Goal: Information Seeking & Learning: Learn about a topic

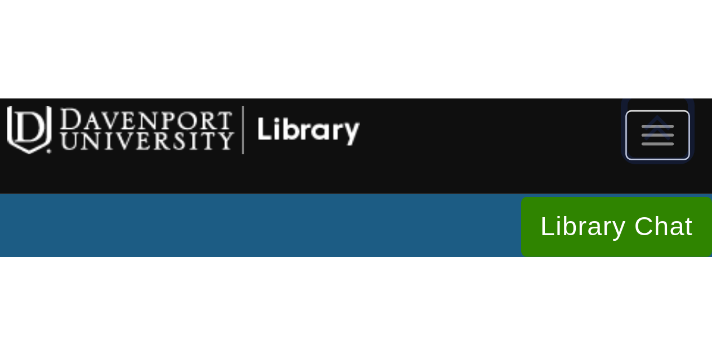
scroll to position [2342, 0]
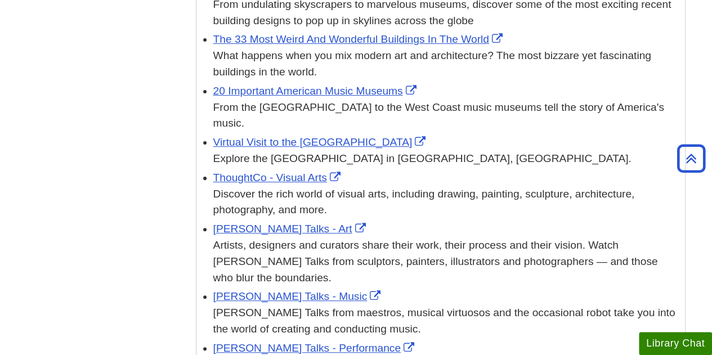
scroll to position [4455, 0]
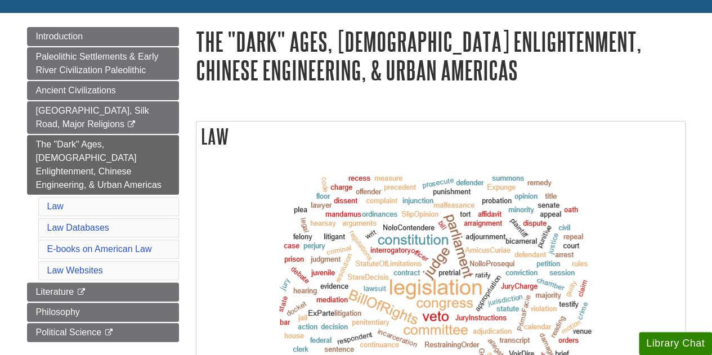
scroll to position [114, 0]
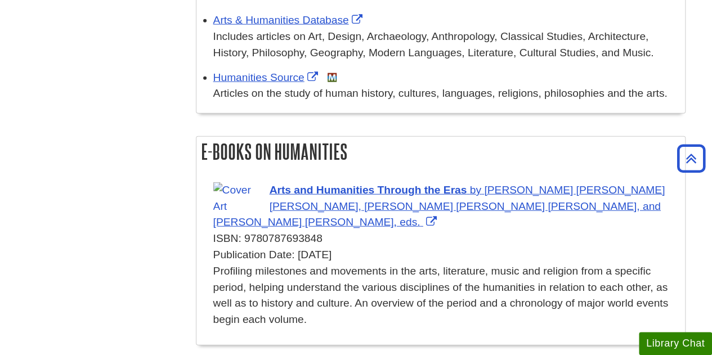
scroll to position [1339, 0]
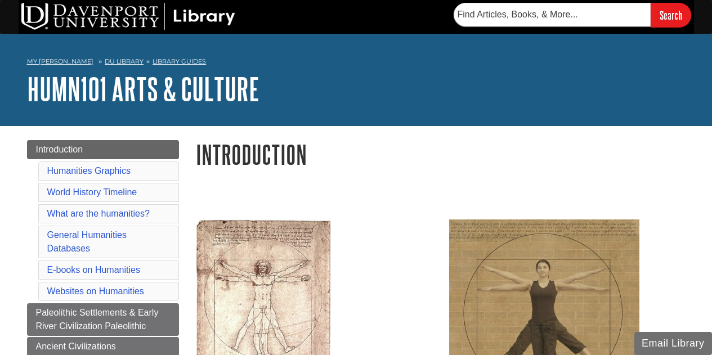
scroll to position [1339, 0]
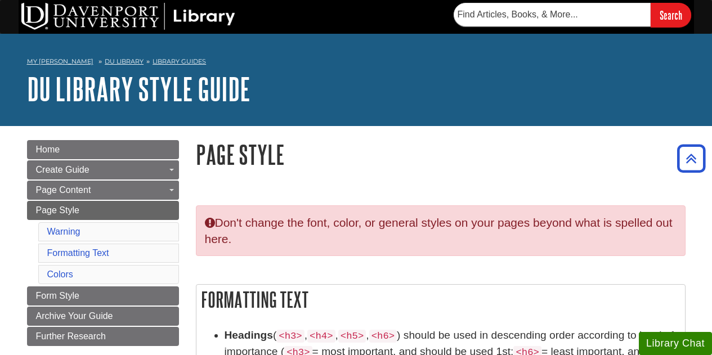
scroll to position [665, 0]
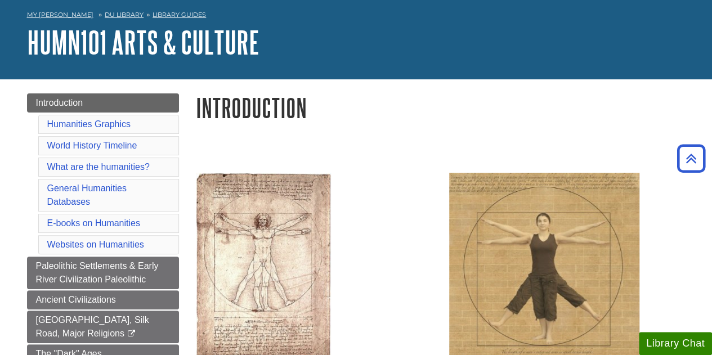
scroll to position [32, 0]
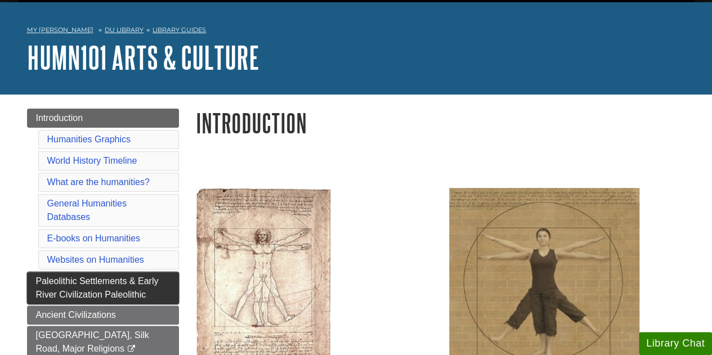
click at [124, 284] on link "Paleolithic Settlements & Early River Civilization Paleolithic" at bounding box center [103, 288] width 152 height 33
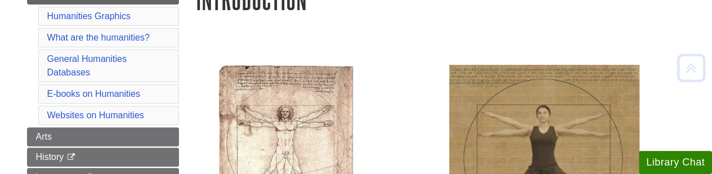
scroll to position [153, 0]
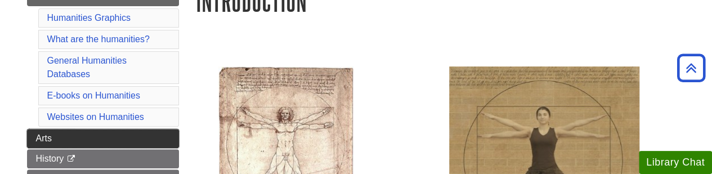
click at [151, 139] on link "Arts" at bounding box center [103, 138] width 152 height 19
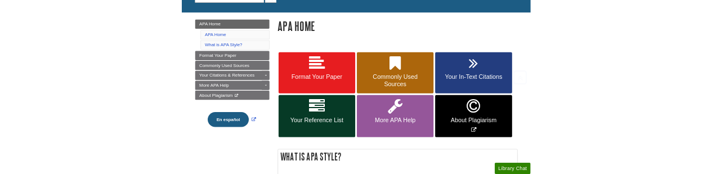
scroll to position [133, 0]
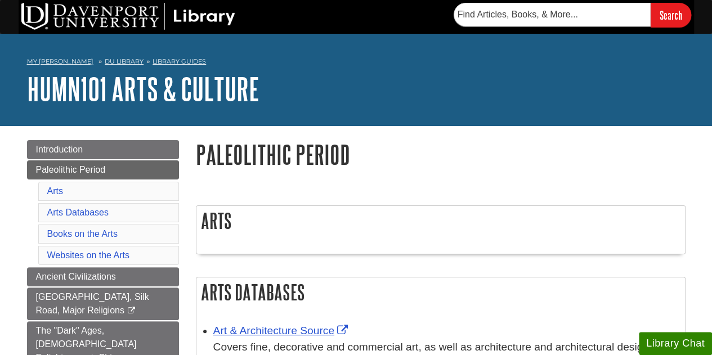
drag, startPoint x: 335, startPoint y: 183, endPoint x: 287, endPoint y: 202, distance: 51.8
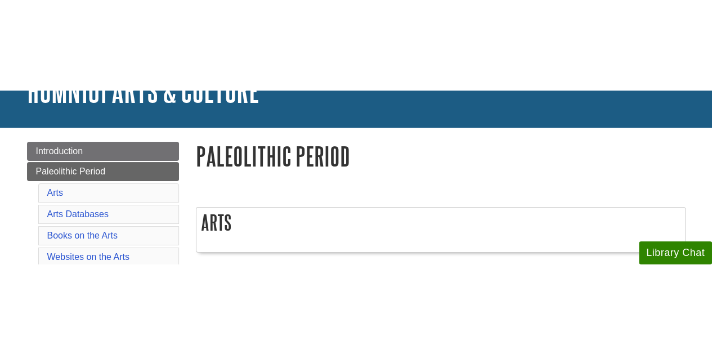
scroll to position [92, 0]
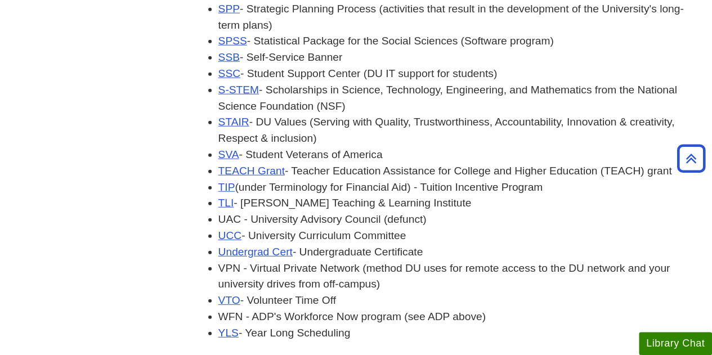
scroll to position [3713, 0]
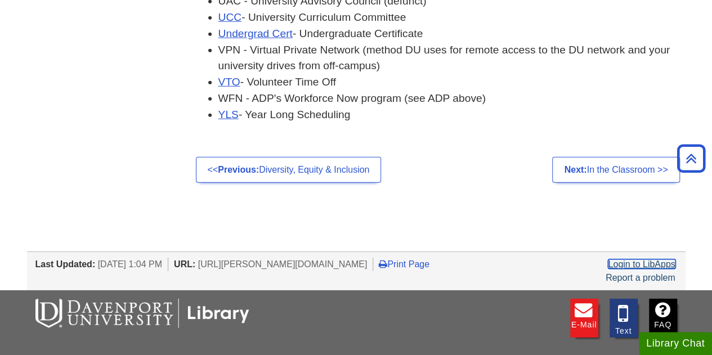
click at [643, 259] on link "Login to LibApps" at bounding box center [641, 264] width 67 height 10
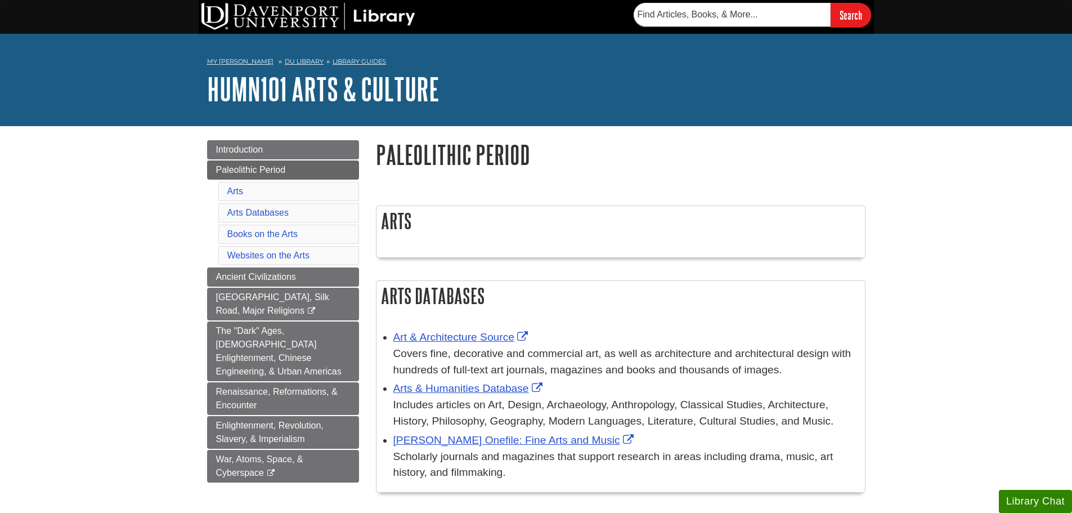
scroll to position [138, 0]
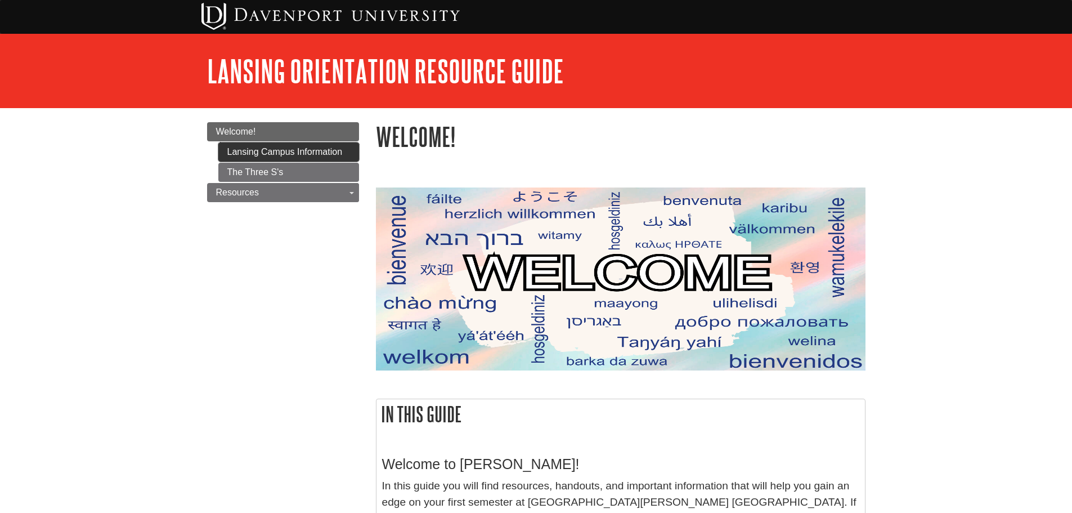
click at [257, 147] on link "Lansing Campus Information" at bounding box center [288, 151] width 141 height 19
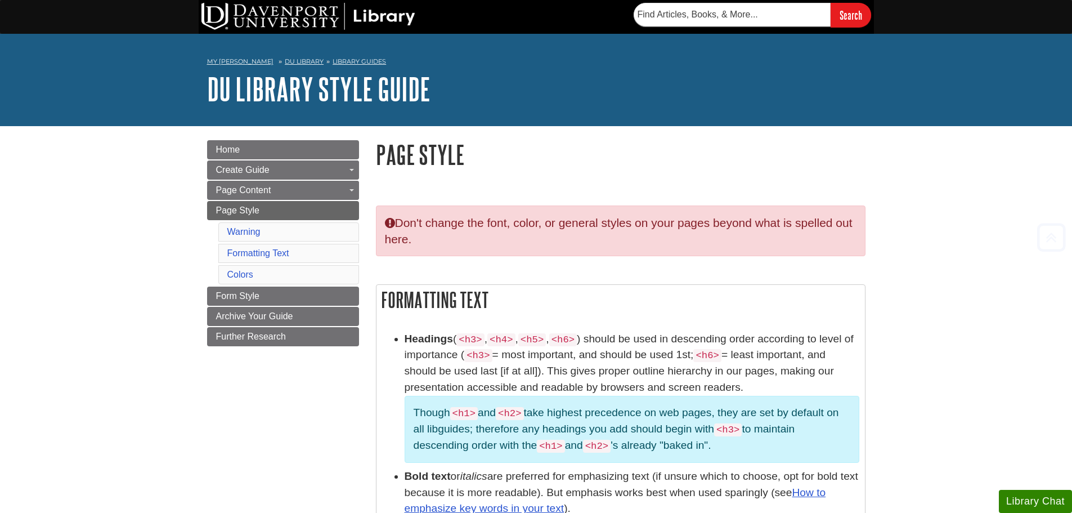
scroll to position [665, 0]
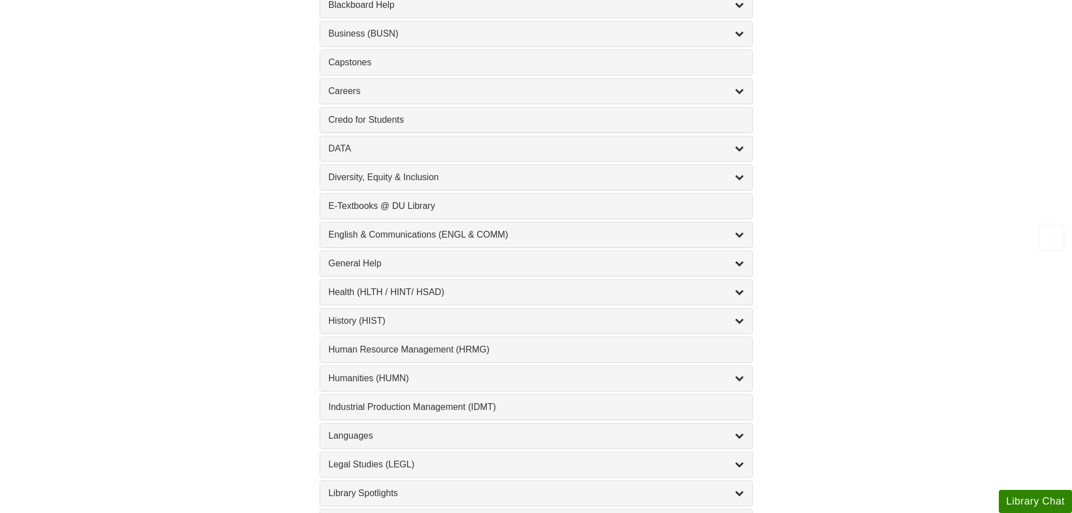
scroll to position [507, 0]
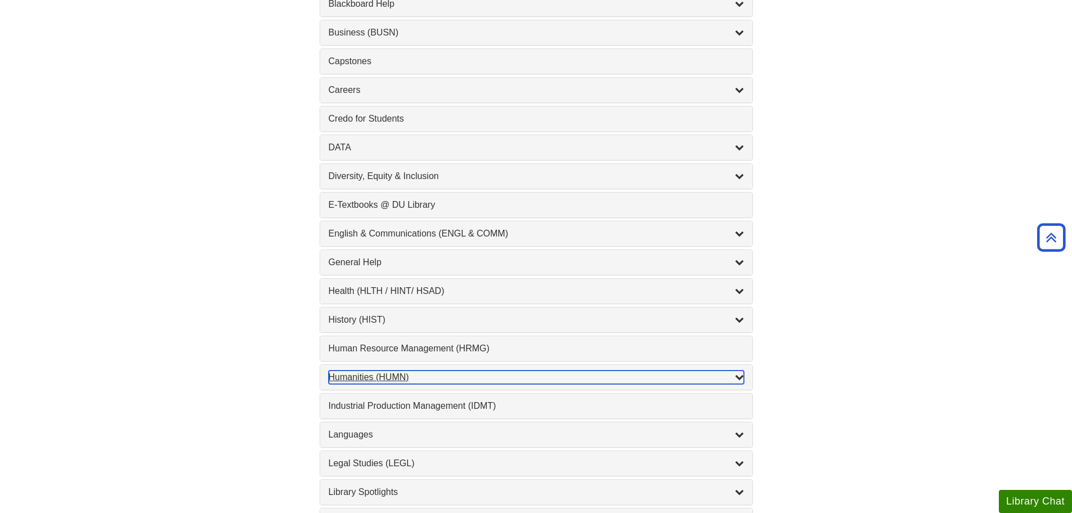
click at [393, 378] on div "Humanities (HUMN) , 2 guides" at bounding box center [536, 377] width 415 height 14
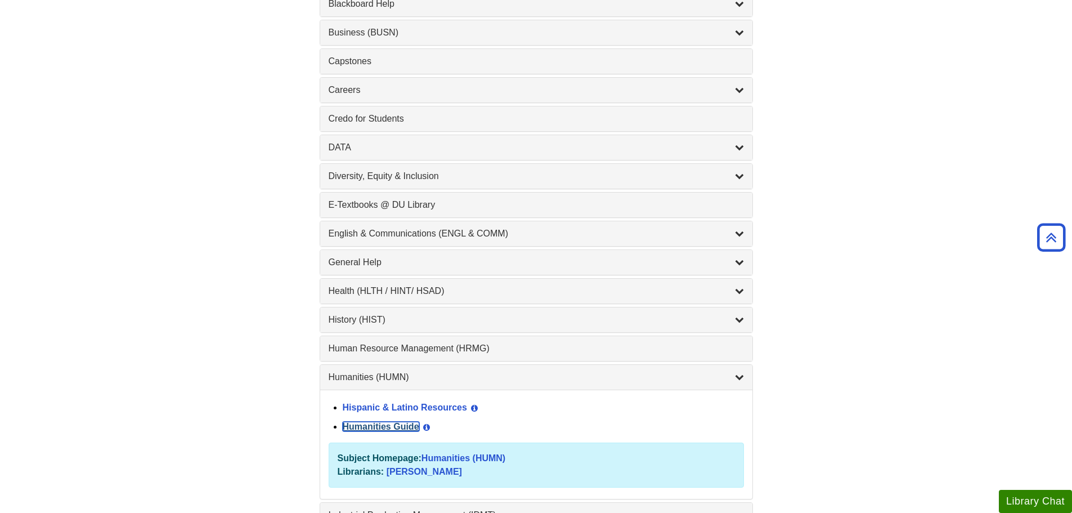
click at [400, 426] on link "Humanities Guide" at bounding box center [381, 427] width 77 height 10
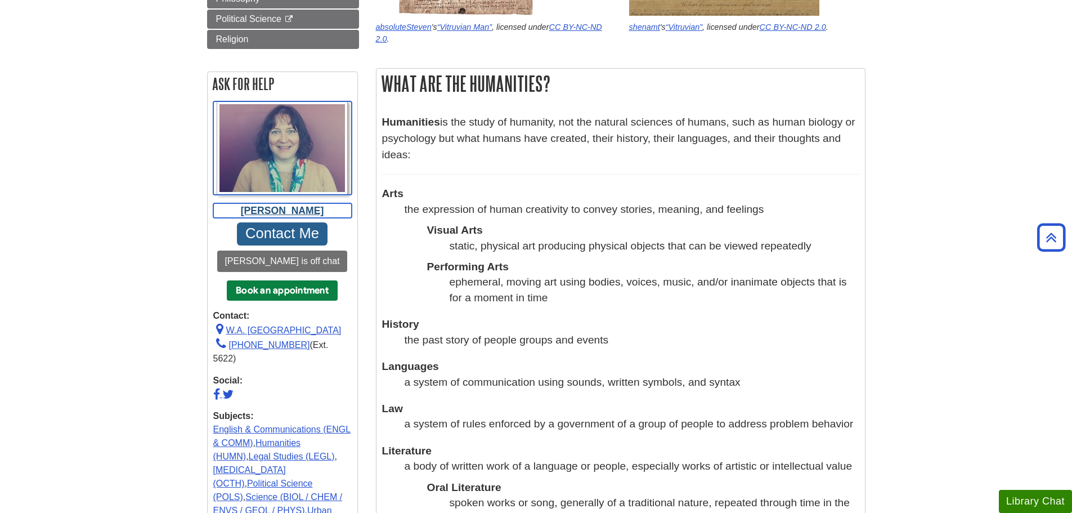
scroll to position [150, 0]
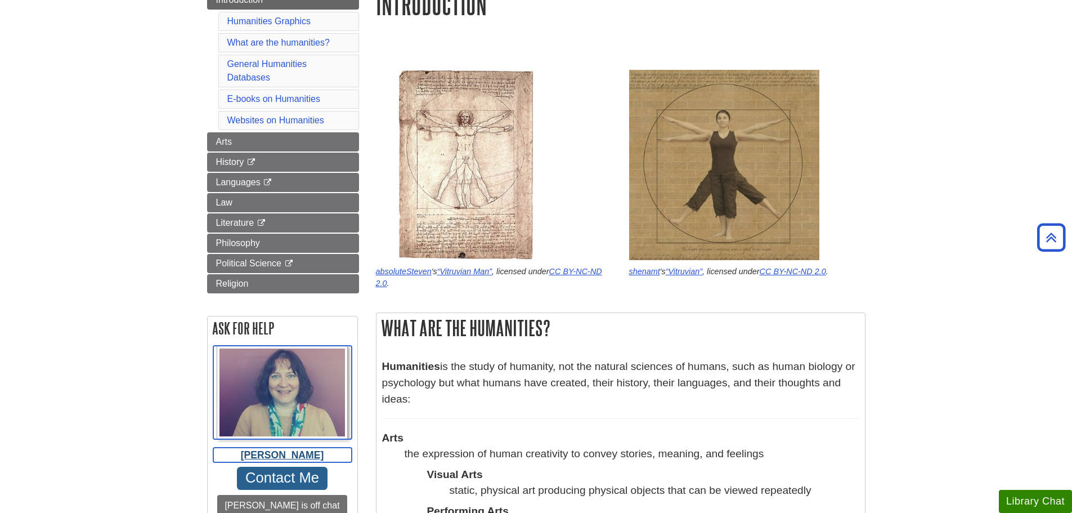
click at [337, 379] on link "[PERSON_NAME]" at bounding box center [282, 404] width 138 height 117
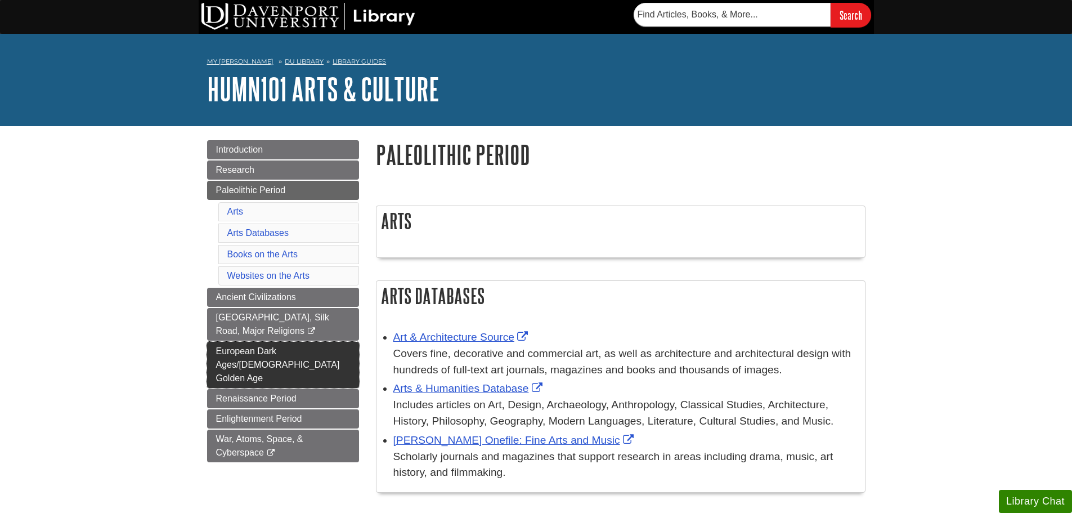
click at [313, 356] on link "European Dark Ages/[DEMOGRAPHIC_DATA] Golden Age" at bounding box center [283, 365] width 152 height 46
